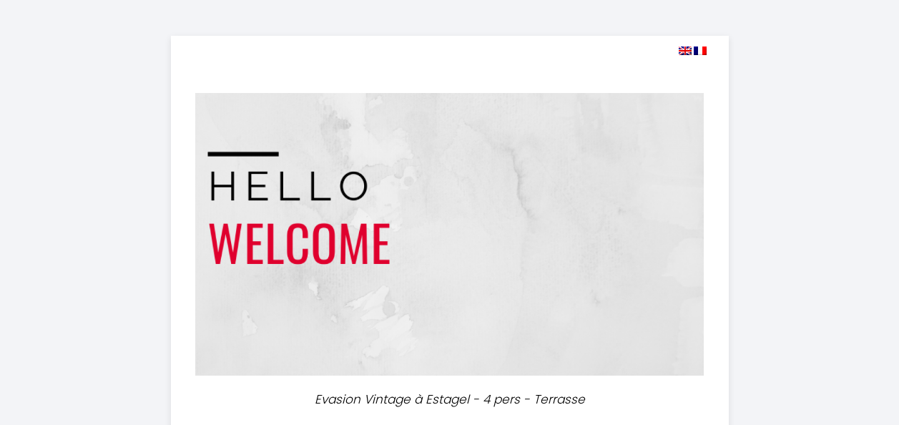
select select
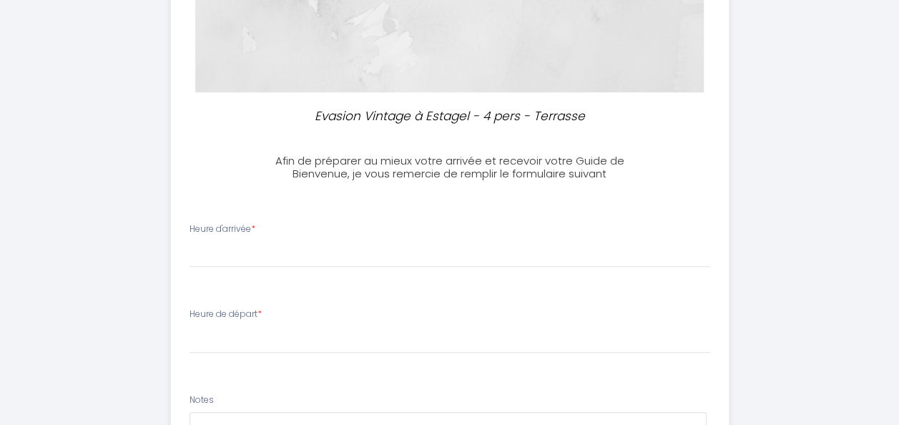
scroll to position [287, 0]
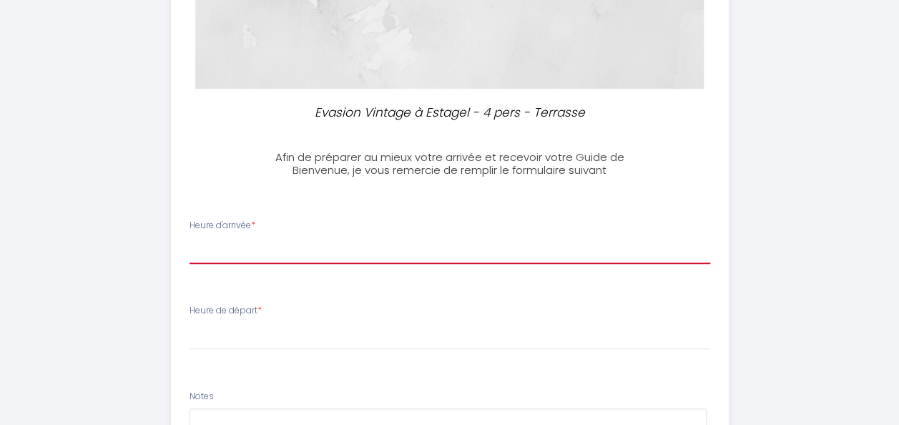
click at [443, 241] on select "16:00 16:30 17:00 17:30 18:00 18:30 19:00 19:30 20:00 20:30 21:00 21:30 22:00 2…" at bounding box center [449, 250] width 520 height 27
select select "17:00"
click at [189, 237] on select "16:00 16:30 17:00 17:30 18:00 18:30 19:00 19:30 20:00 20:30 21:00 21:30 22:00 2…" at bounding box center [449, 250] width 520 height 27
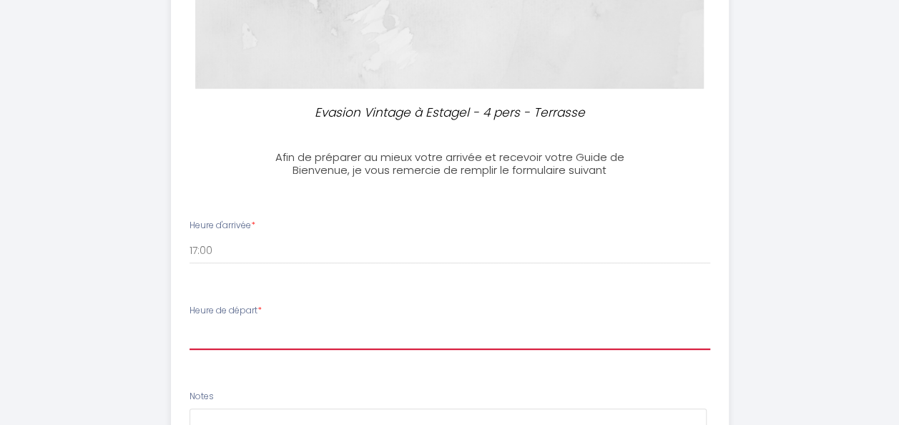
click at [298, 326] on select "00:00 00:30 01:00 01:30 02:00 02:30 03:00 03:30 04:00 04:30 05:00 05:30 06:00 0…" at bounding box center [449, 335] width 520 height 27
select select "10:00"
click at [189, 322] on select "00:00 00:30 01:00 01:30 02:00 02:30 03:00 03:30 04:00 04:30 05:00 05:30 06:00 0…" at bounding box center [449, 335] width 520 height 27
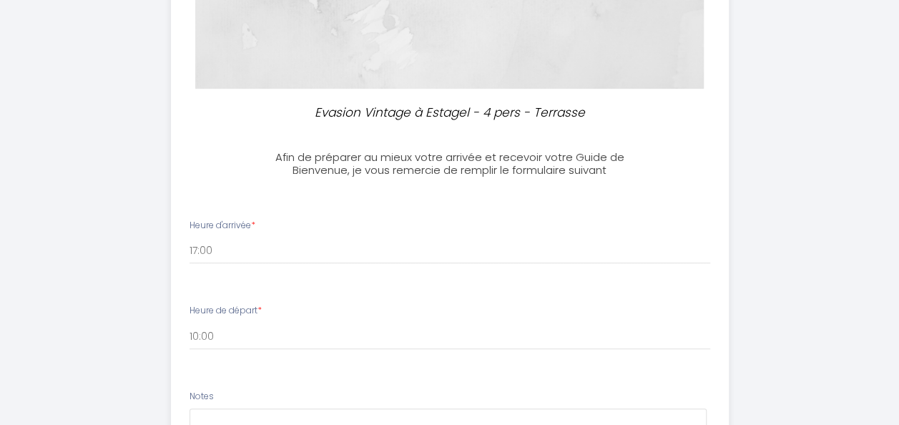
drag, startPoint x: 589, startPoint y: 300, endPoint x: 491, endPoint y: 296, distance: 98.0
click at [491, 296] on li "Heure de départ * 00:00 00:30 01:00 01:30 02:00 02:30 03:00 03:30 04:00 04:30 0…" at bounding box center [450, 333] width 556 height 77
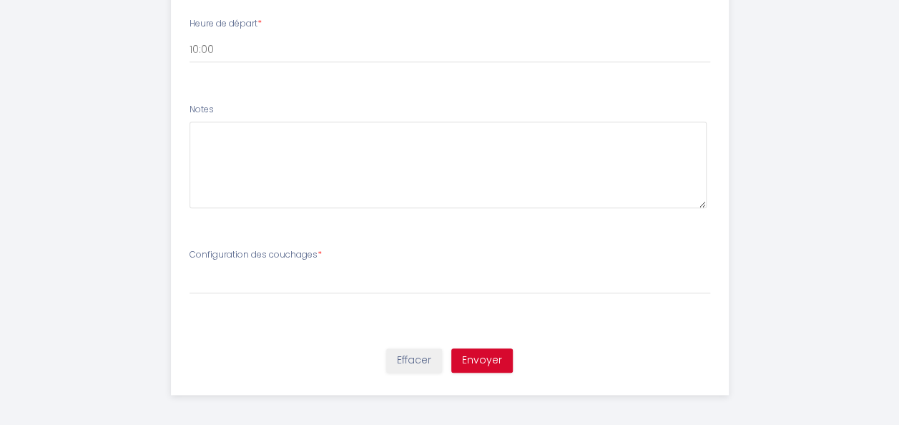
scroll to position [575, 0]
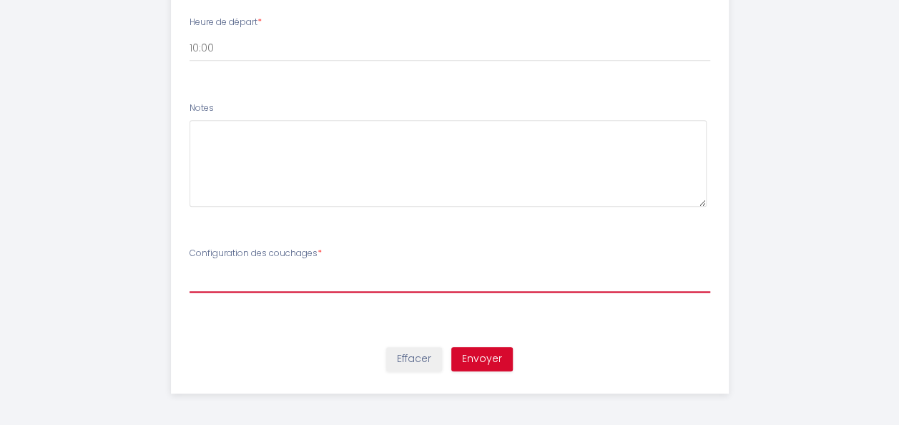
click at [326, 286] on select "[PERSON_NAME] des couchages 1 lit double 1 lit double + 1 lit simple 1 lit doub…" at bounding box center [449, 278] width 520 height 27
select select "1 lit double + 1 lit simple"
click at [189, 265] on select "[PERSON_NAME] des couchages 1 lit double 1 lit double + 1 lit simple 1 lit doub…" at bounding box center [449, 278] width 520 height 27
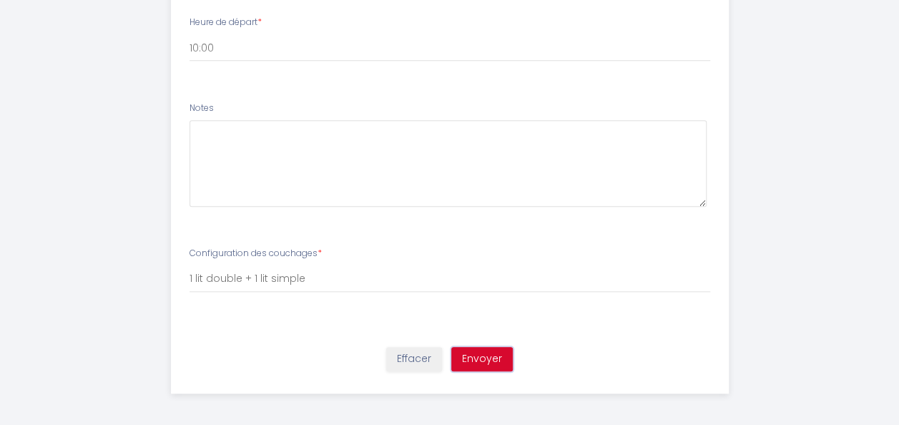
click at [472, 359] on button "Envoyer" at bounding box center [481, 359] width 61 height 24
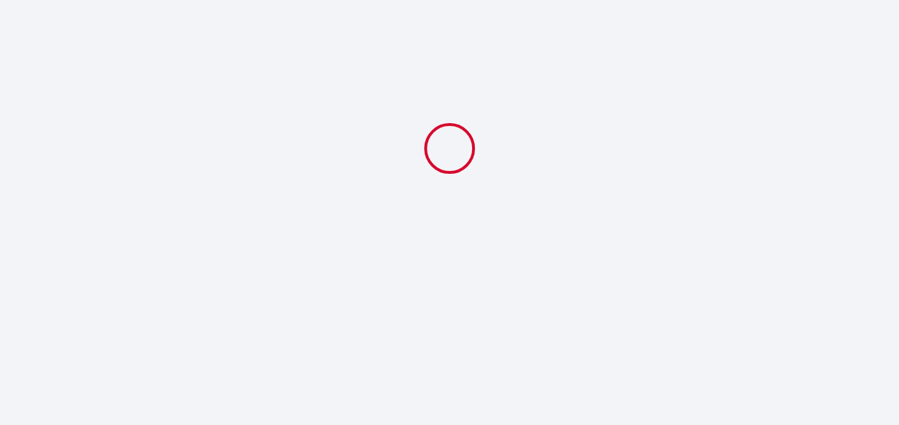
scroll to position [0, 0]
select select "17:00"
select select "10:00"
select select "1 lit double + 1 lit simple"
